Goal: Task Accomplishment & Management: Manage account settings

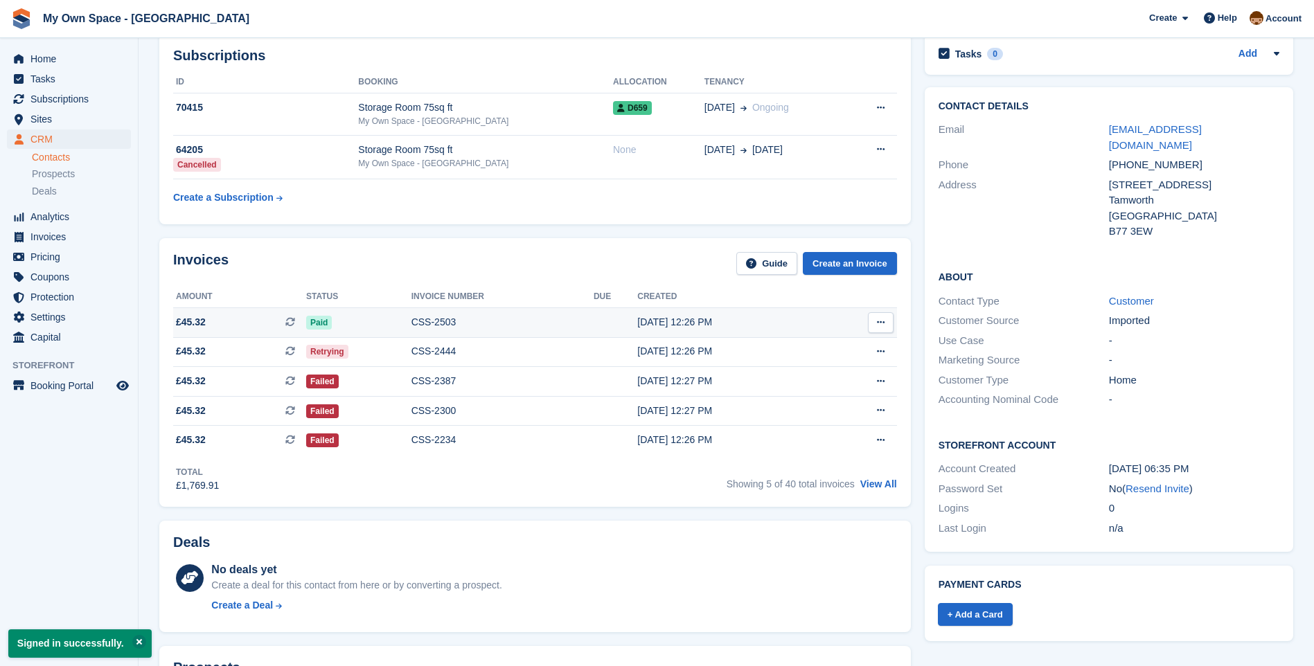
scroll to position [277, 0]
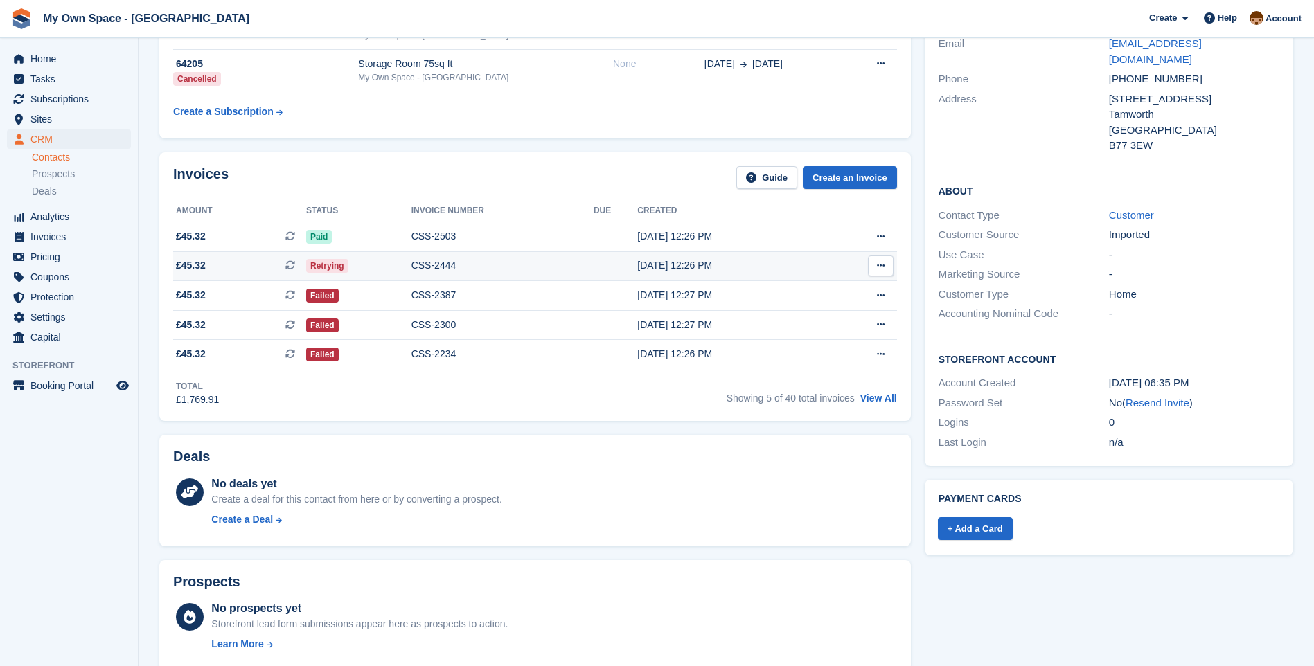
click at [431, 269] on div "CSS-2444" at bounding box center [502, 265] width 182 height 15
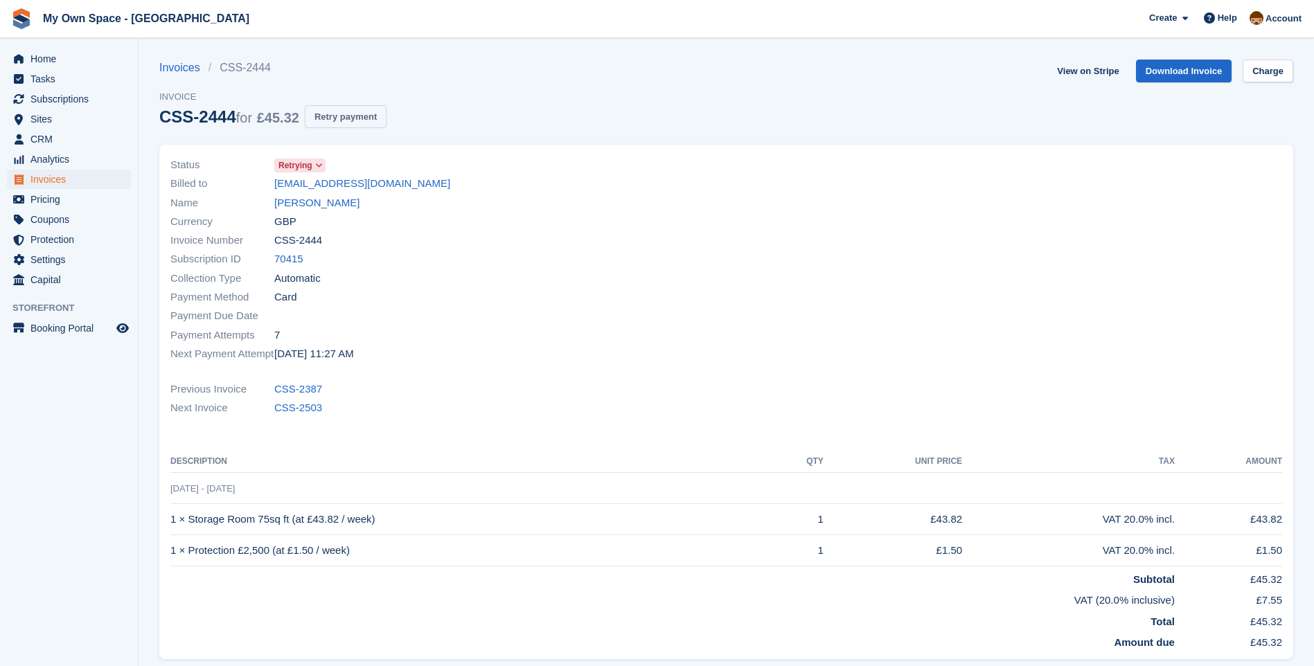
click at [347, 118] on button "Retry payment" at bounding box center [346, 116] width 82 height 23
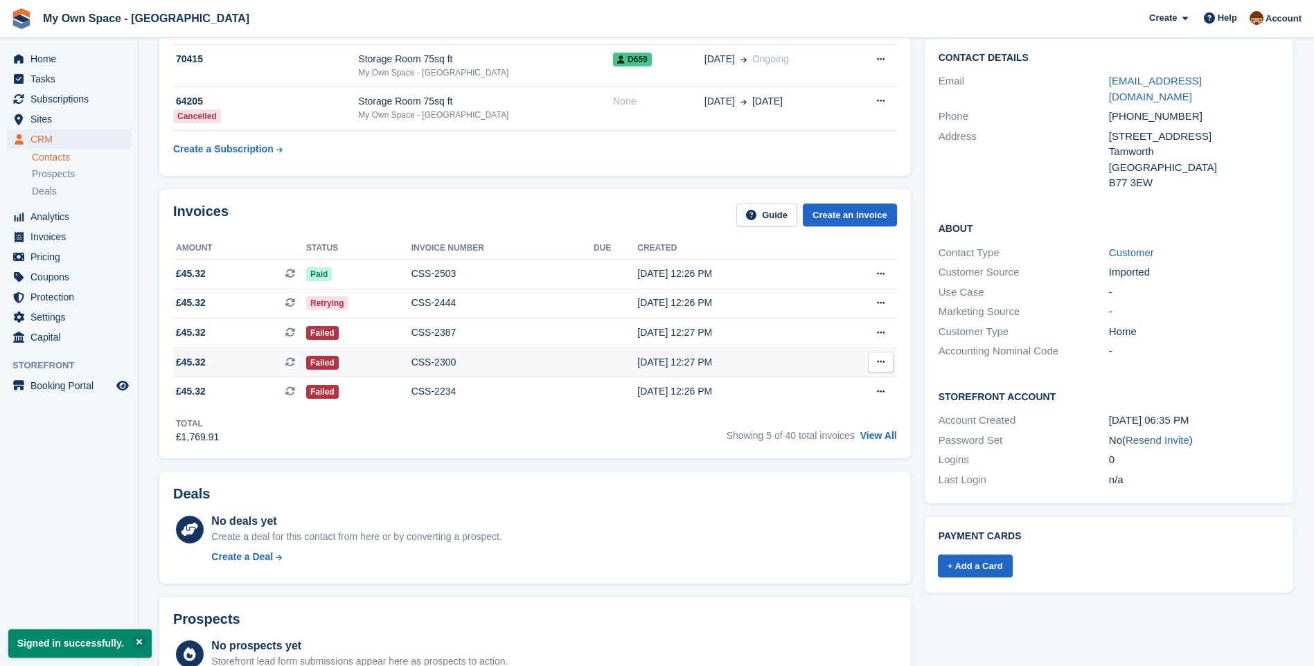
scroll to position [309, 0]
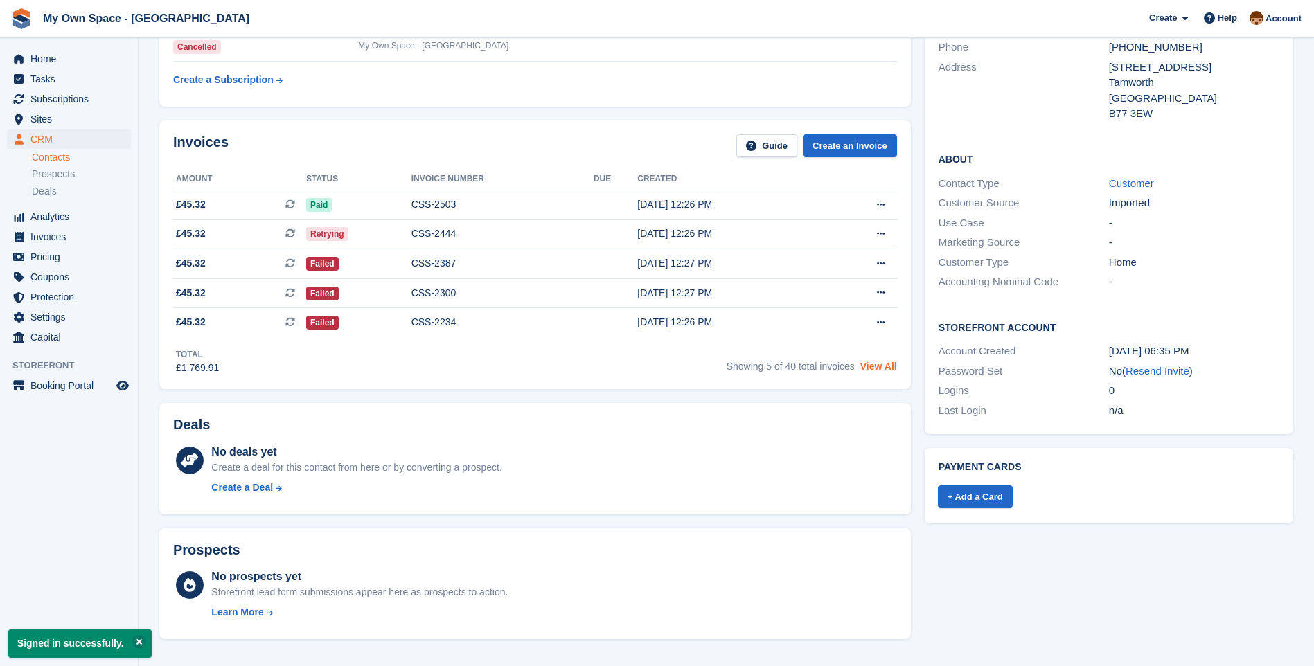
click at [878, 369] on link "View All" at bounding box center [878, 366] width 37 height 11
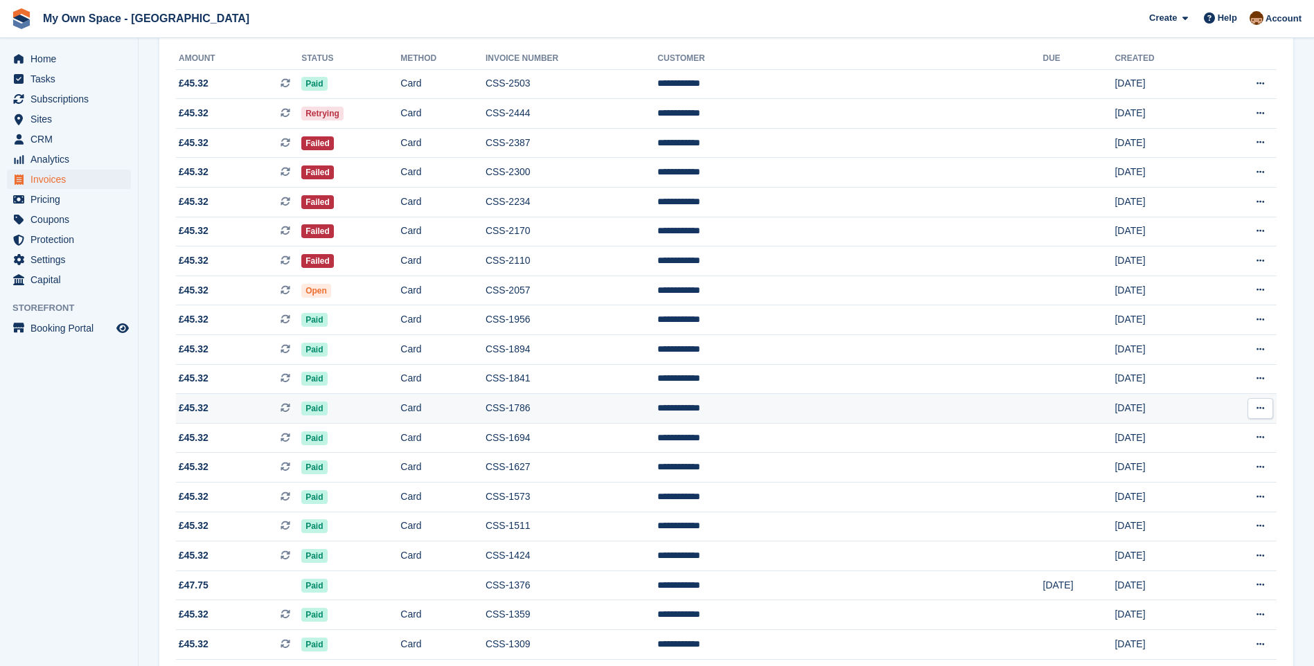
scroll to position [139, 0]
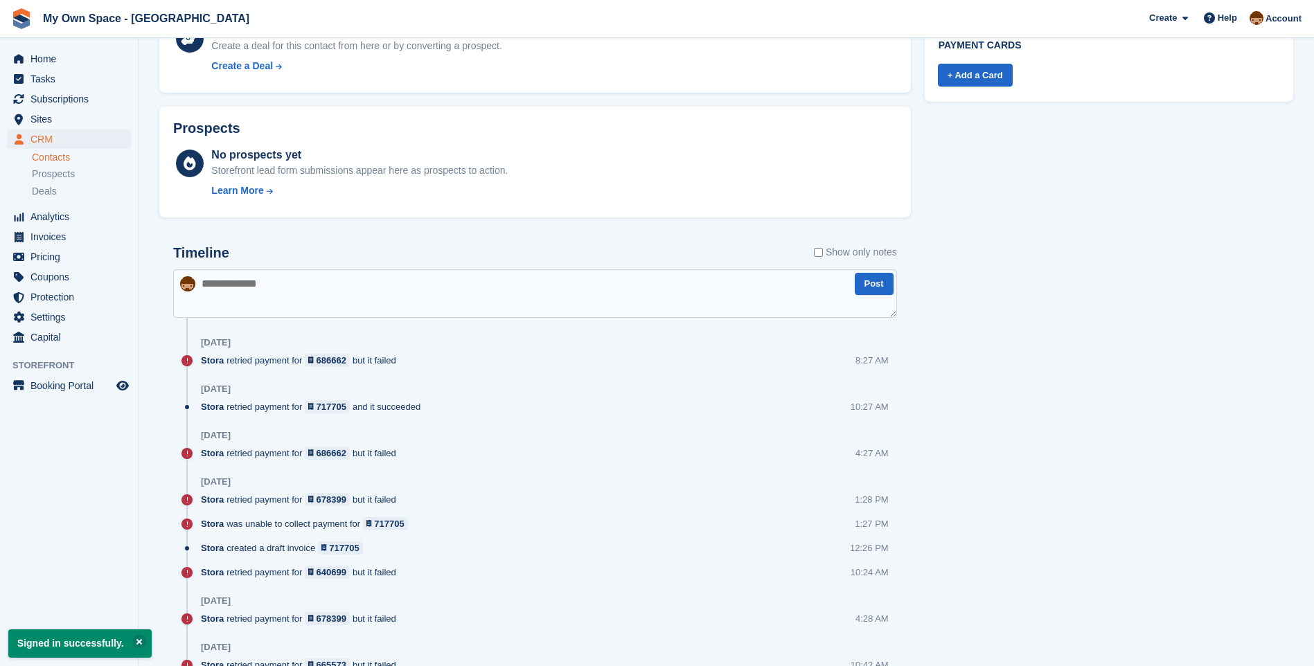
scroll to position [794, 0]
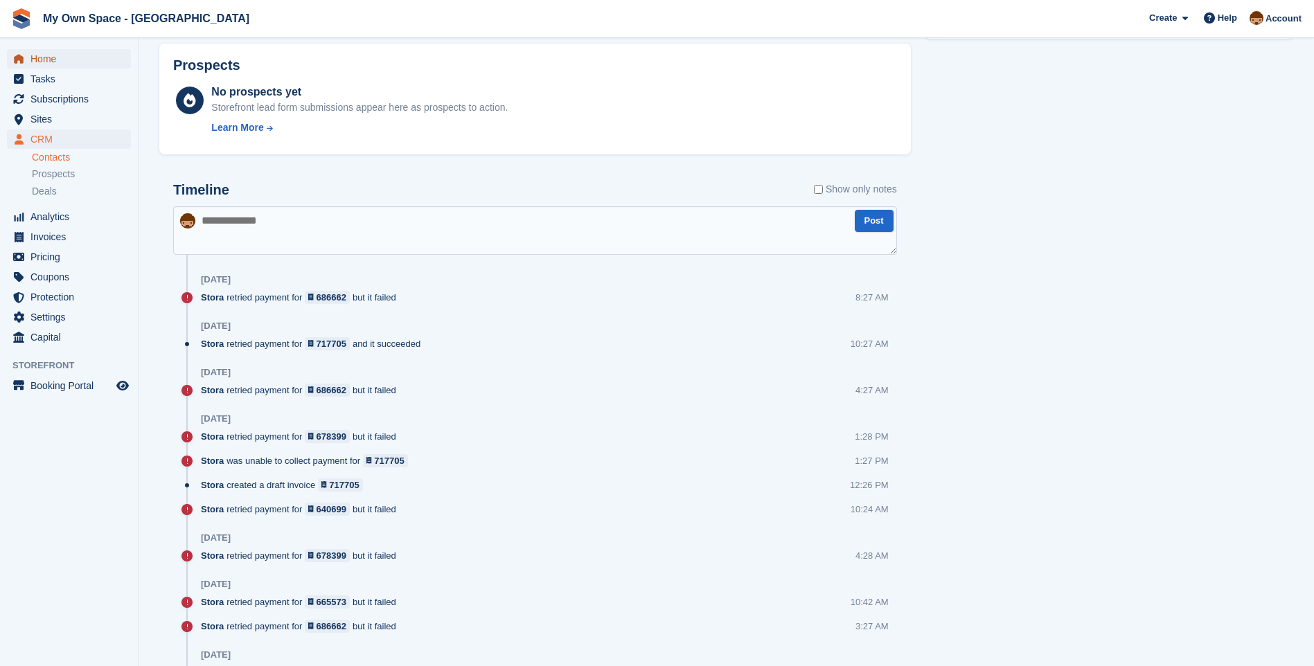
click at [37, 55] on span "Home" at bounding box center [71, 58] width 83 height 19
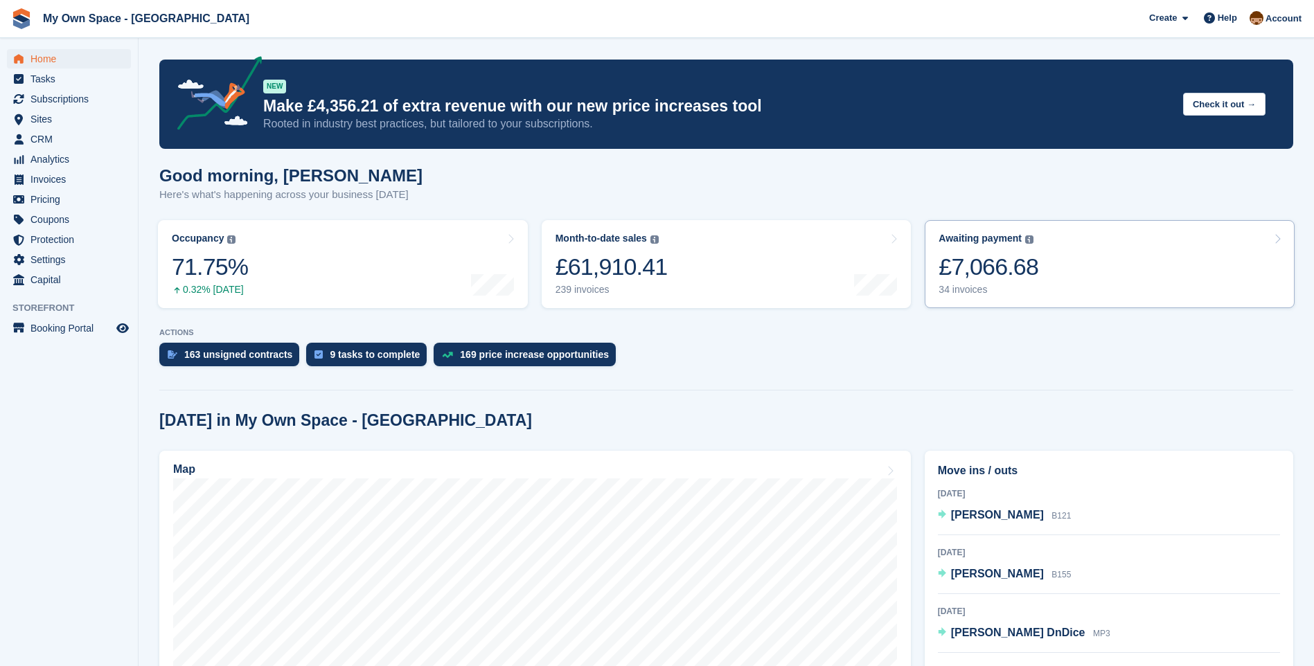
click at [957, 288] on div "34 invoices" at bounding box center [989, 290] width 100 height 12
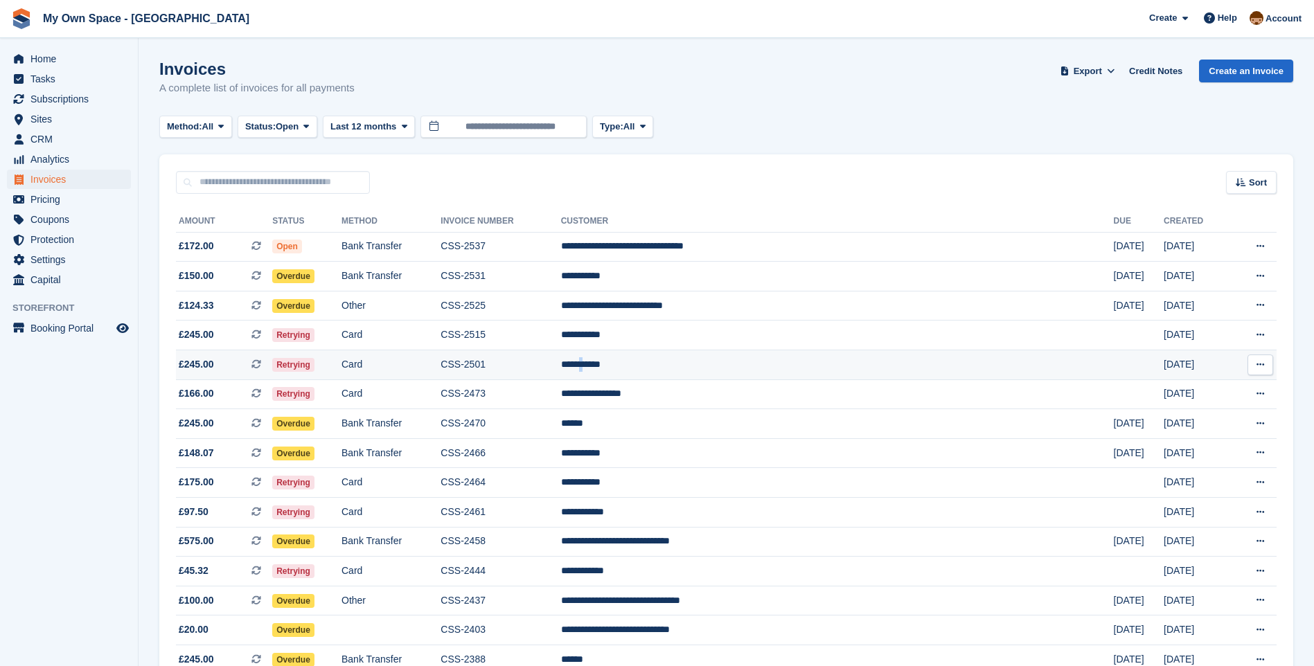
click at [709, 360] on td "**********" at bounding box center [837, 366] width 553 height 30
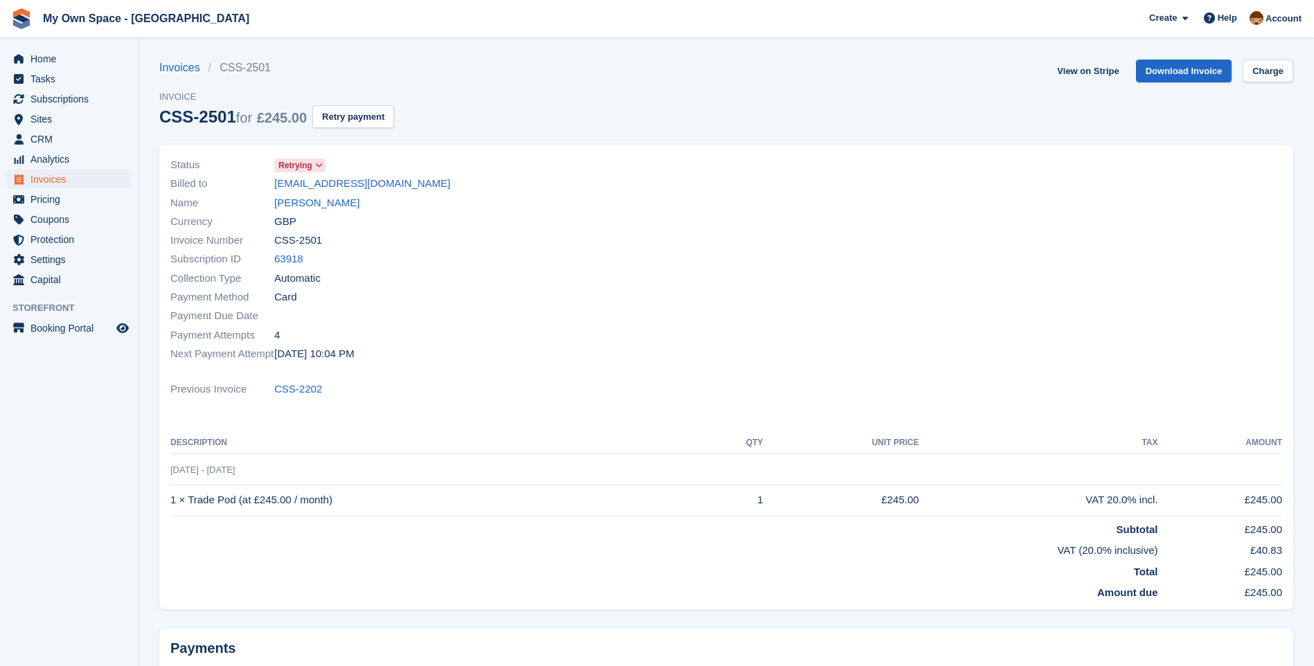
click at [318, 166] on icon at bounding box center [319, 165] width 8 height 8
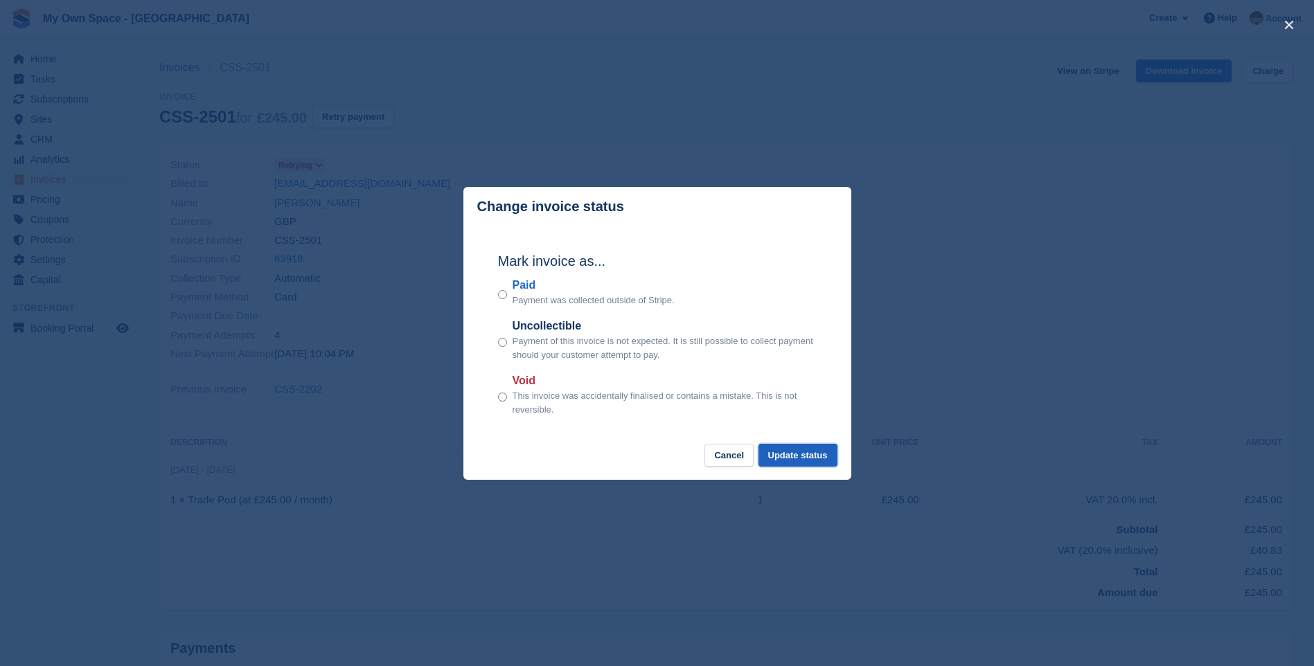
click at [810, 447] on button "Update status" at bounding box center [798, 455] width 79 height 23
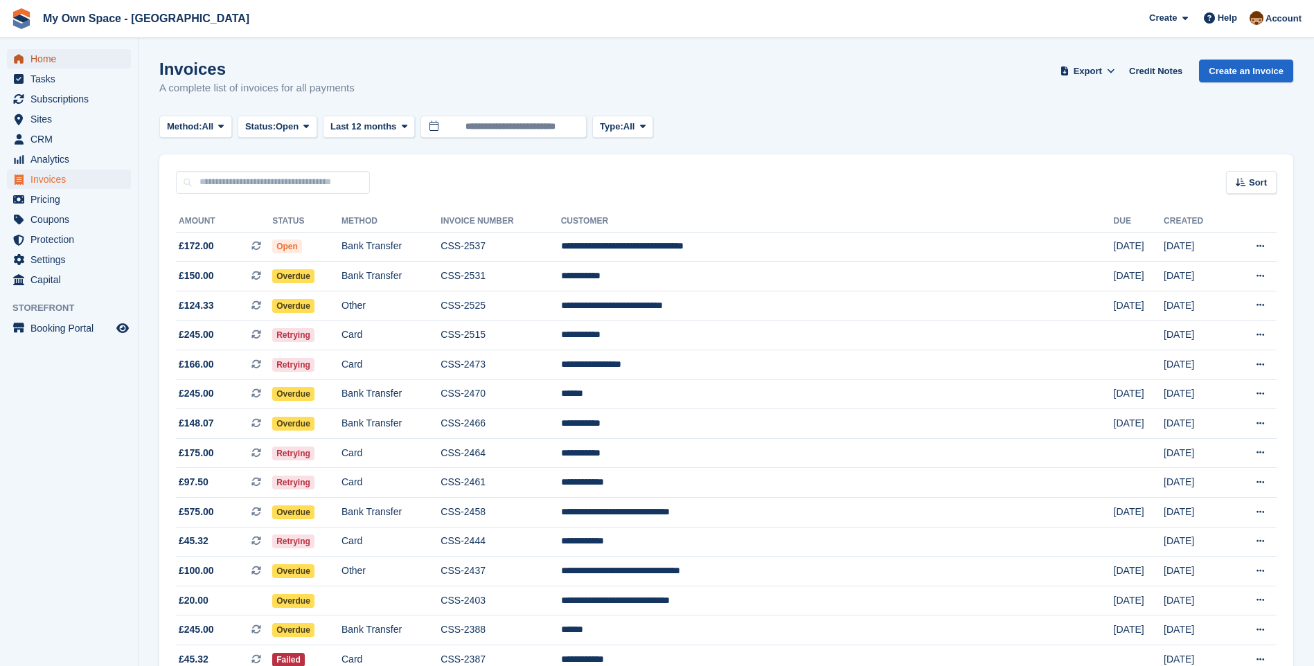
click at [57, 60] on span "Home" at bounding box center [71, 58] width 83 height 19
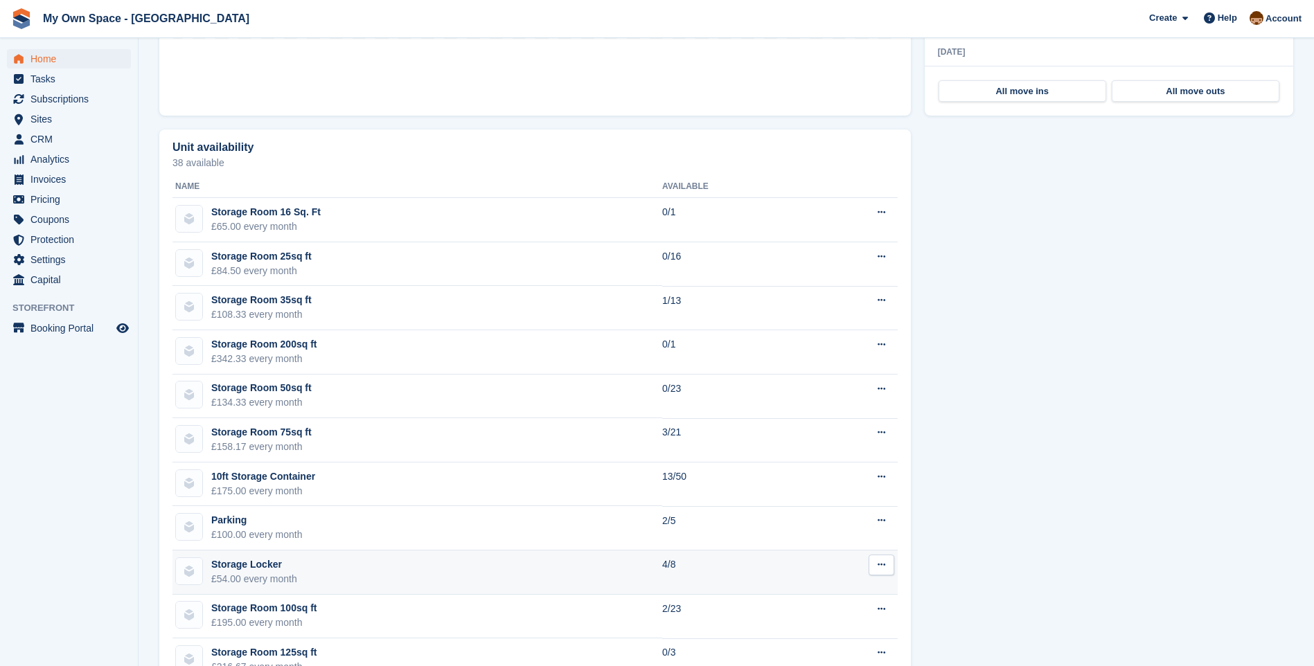
scroll to position [762, 0]
